Goal: Task Accomplishment & Management: Manage account settings

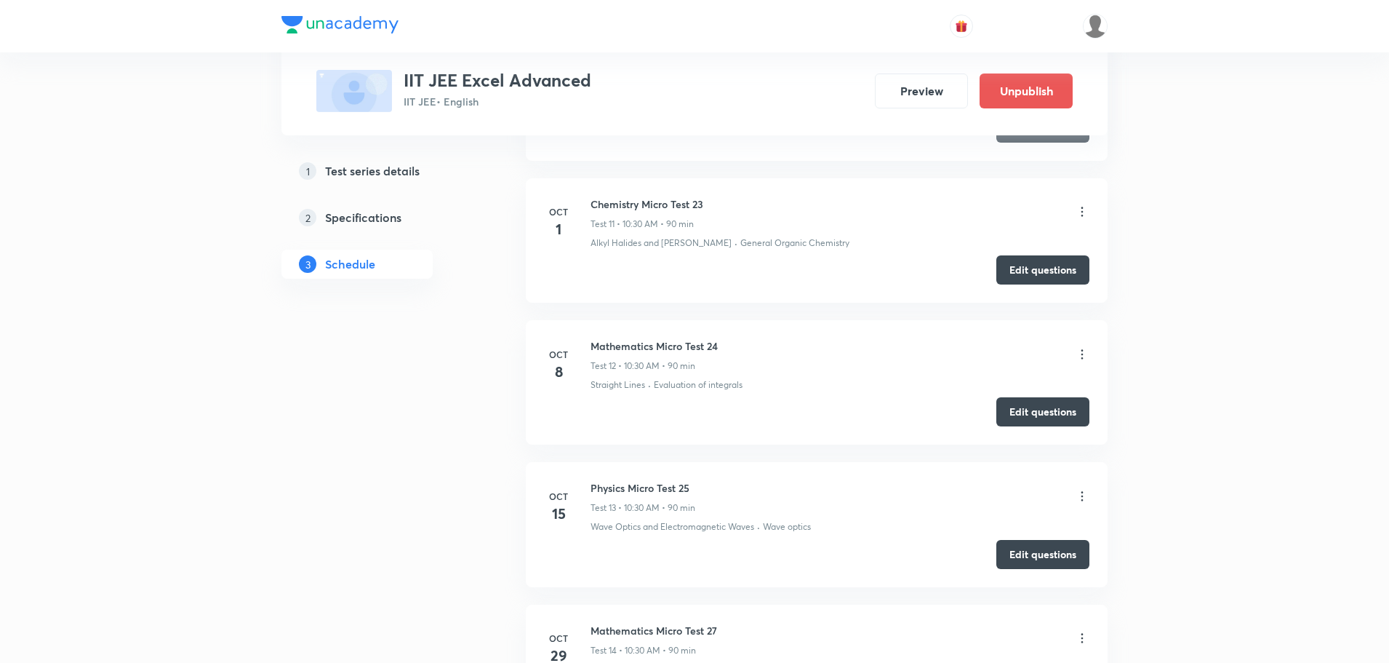
scroll to position [2690, 0]
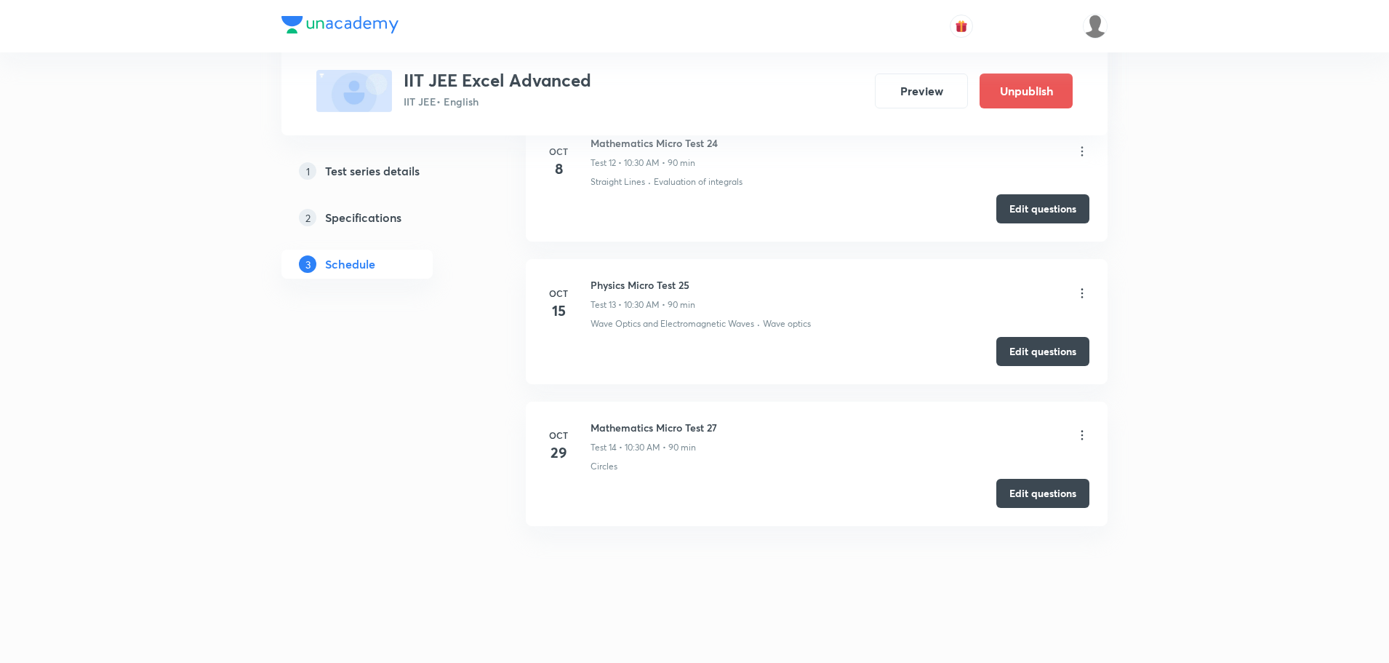
click at [1055, 516] on li "Oct 29 Mathematics Micro Test 27 Test 14 • 10:30 AM • 90 min Circles Edit quest…" at bounding box center [817, 463] width 582 height 124
click at [1068, 490] on button "Edit questions" at bounding box center [1042, 491] width 93 height 29
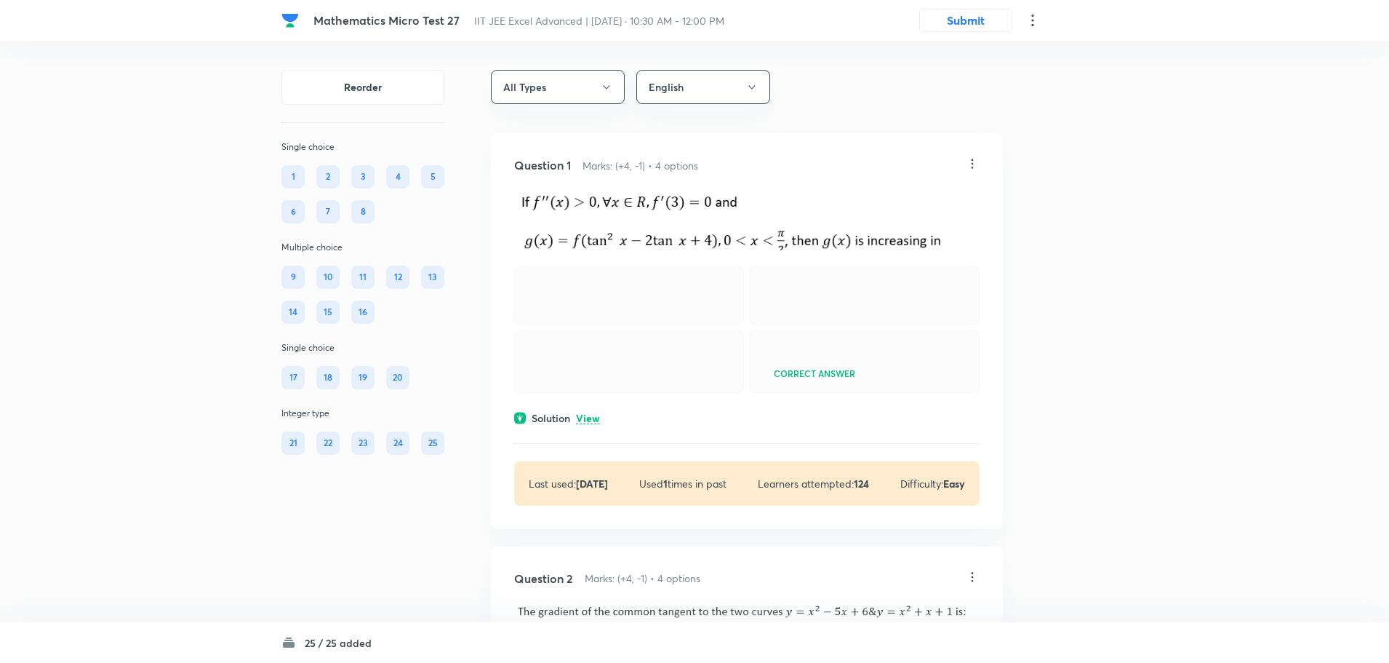
click at [969, 164] on icon at bounding box center [972, 163] width 15 height 15
click at [899, 197] on li "Edit" at bounding box center [916, 200] width 122 height 27
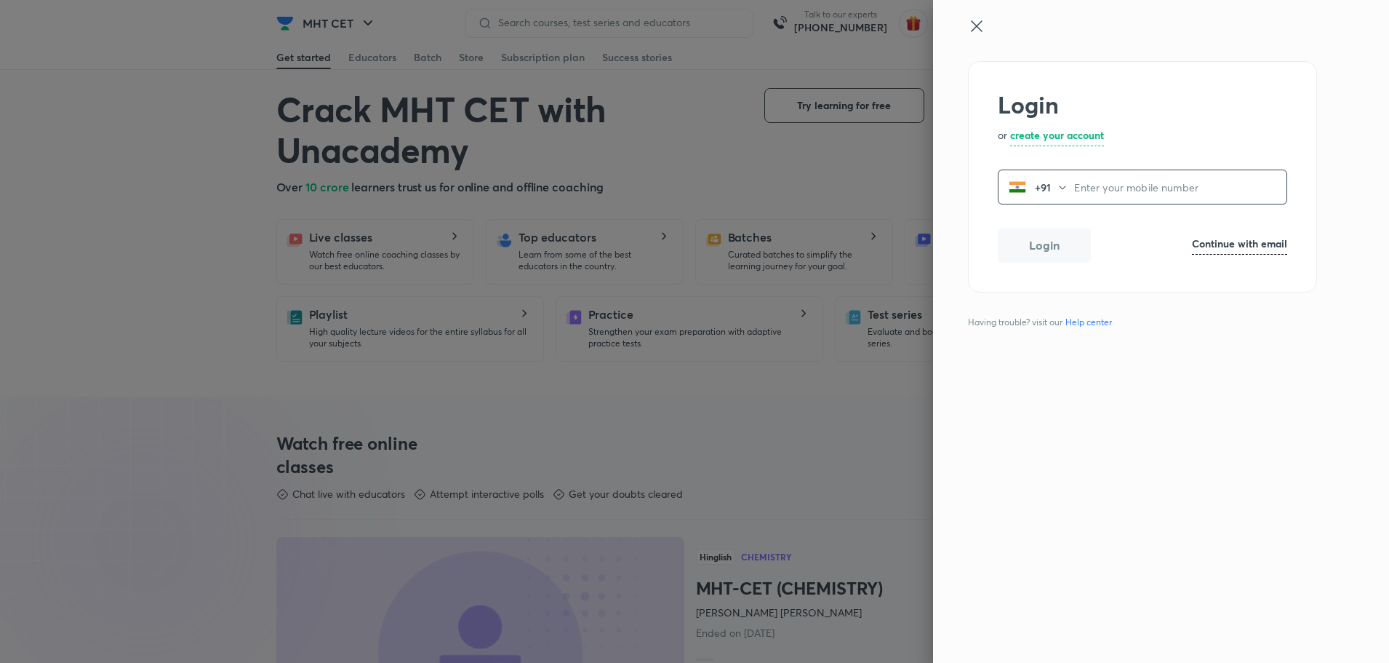
click at [1233, 255] on link "Continue with email" at bounding box center [1239, 245] width 95 height 19
paste input "operations.nashik@unacademy.comProfileimageoperations.nashik@unacademy.com"
drag, startPoint x: 1214, startPoint y: 191, endPoint x: 1308, endPoint y: 192, distance: 94.6
click at [1308, 192] on div "Login or create your account operations.nashik@unacademy.comProfileimageoperati…" at bounding box center [1142, 178] width 349 height 235
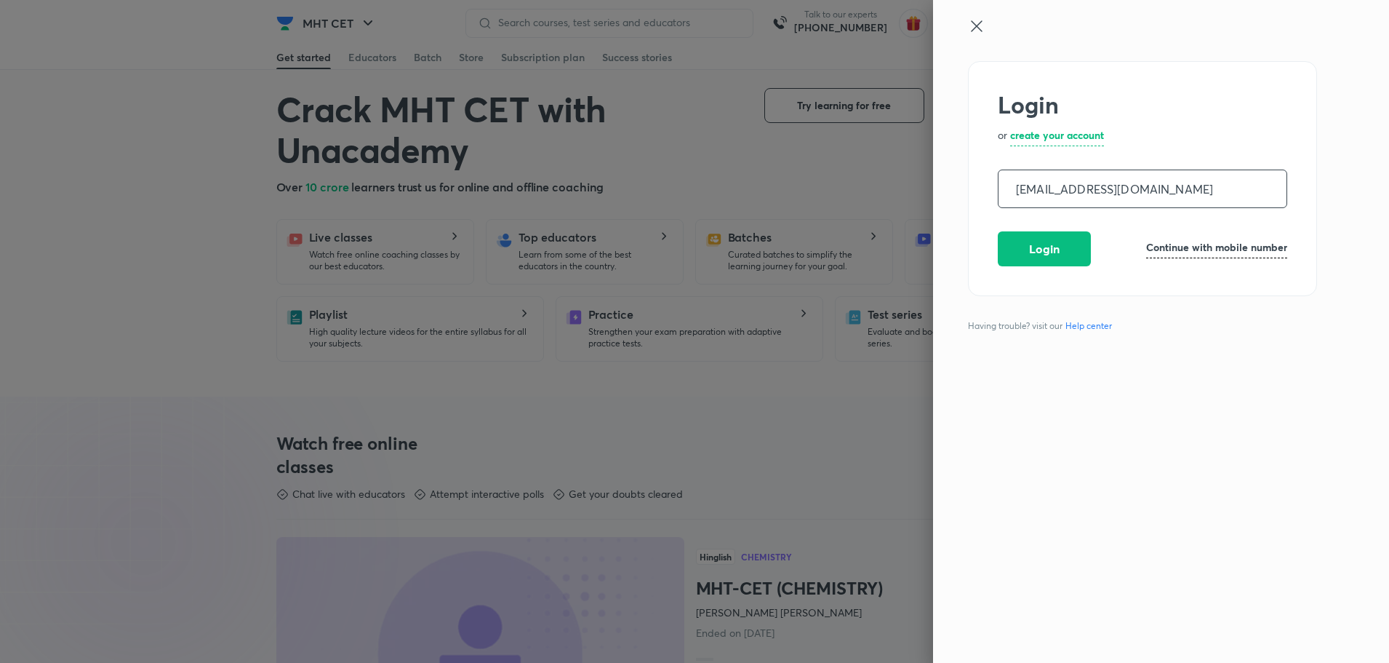
scroll to position [0, 0]
type input "operations.nashik@unacademy.com"
